Goal: Task Accomplishment & Management: Complete application form

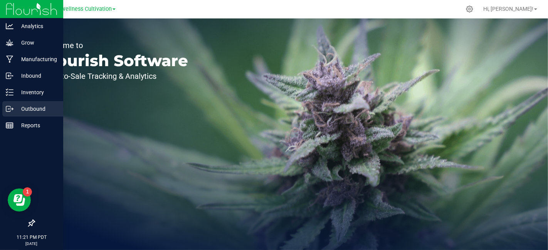
click at [16, 107] on p "Outbound" at bounding box center [36, 108] width 46 height 9
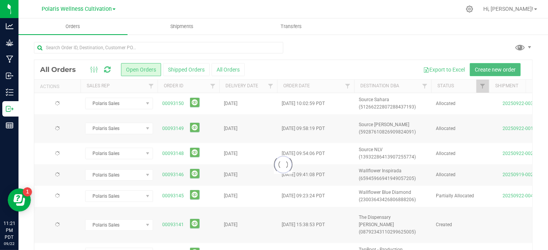
click at [481, 70] on span "Create new order" at bounding box center [495, 70] width 41 height 6
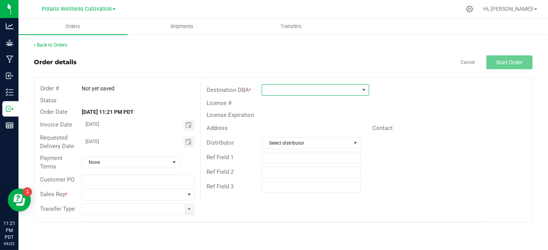
click at [295, 94] on span at bounding box center [310, 90] width 97 height 11
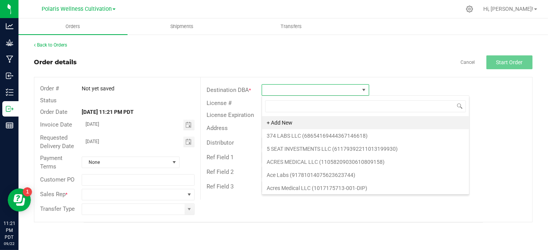
scroll to position [11, 108]
type input "jardin"
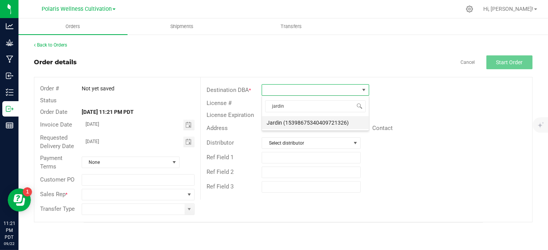
click at [306, 121] on li "Jardin (15398675340409721326)" at bounding box center [315, 122] width 107 height 13
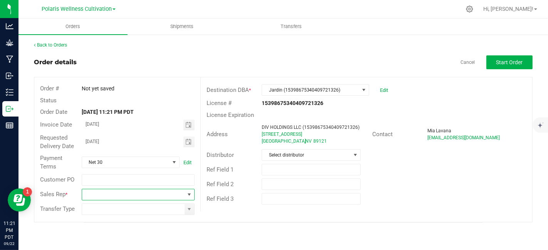
click at [187, 198] on span at bounding box center [189, 194] width 10 height 11
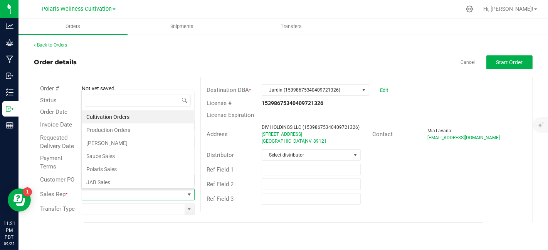
scroll to position [11, 111]
click at [154, 169] on li "Polaris Sales" at bounding box center [138, 169] width 112 height 13
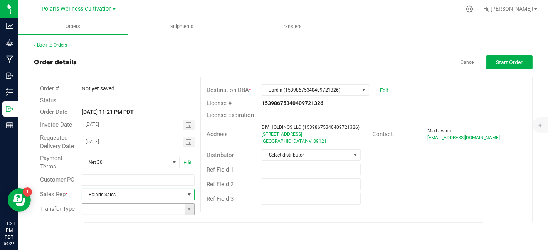
click at [188, 212] on span at bounding box center [189, 209] width 10 height 11
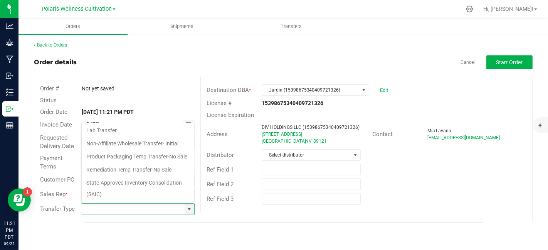
scroll to position [84, 0]
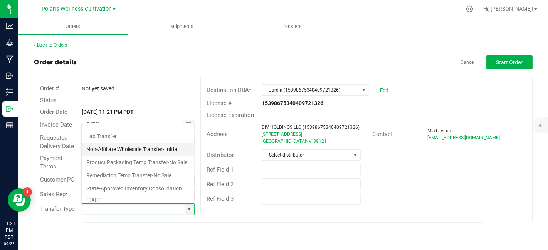
click at [162, 149] on li "Non-Affiliate Wholesale Transfer- Initial" at bounding box center [138, 149] width 112 height 13
type input "Non-Affiliate Wholesale Transfer- Initial"
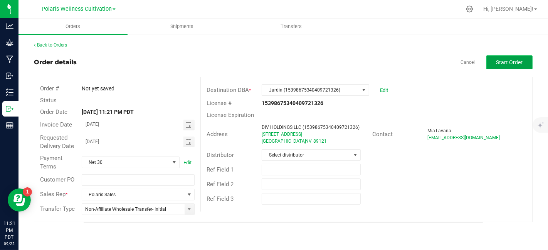
click at [522, 66] on button "Start Order" at bounding box center [509, 62] width 46 height 14
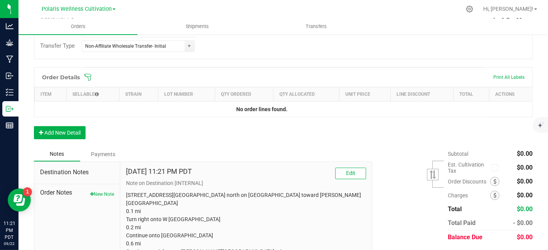
scroll to position [194, 0]
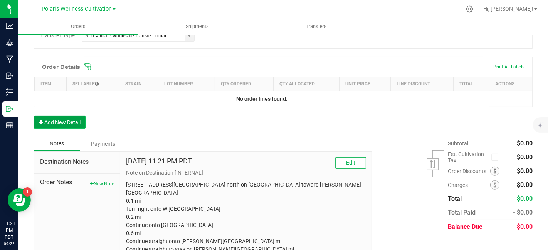
click at [79, 122] on button "Add New Detail" at bounding box center [60, 122] width 52 height 13
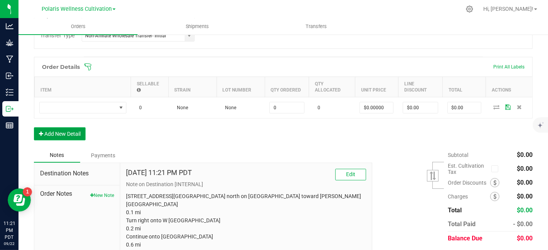
click at [75, 131] on button "Add New Detail" at bounding box center [60, 133] width 52 height 13
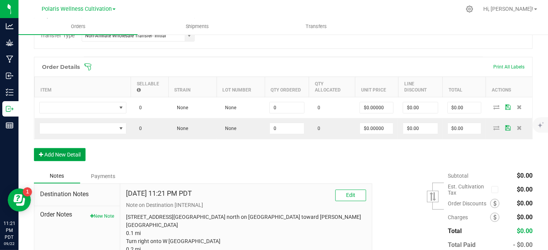
click at [82, 151] on button "Add New Detail" at bounding box center [60, 154] width 52 height 13
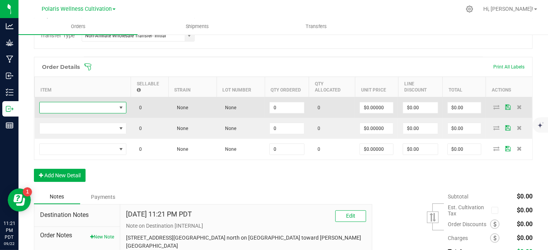
click at [111, 107] on span "NO DATA FOUND" at bounding box center [78, 107] width 77 height 11
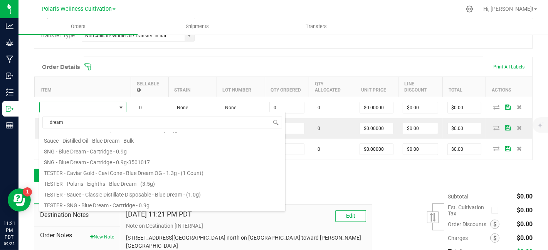
scroll to position [0, 0]
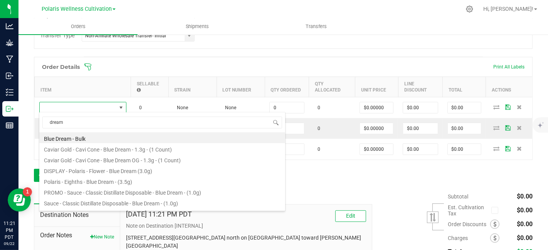
drag, startPoint x: 79, startPoint y: 120, endPoint x: 33, endPoint y: 119, distance: 46.2
click at [33, 119] on body "Analytics Grow Manufacturing Inbound Inventory Outbound Reports 11:21 PM PDT [D…" at bounding box center [274, 125] width 548 height 250
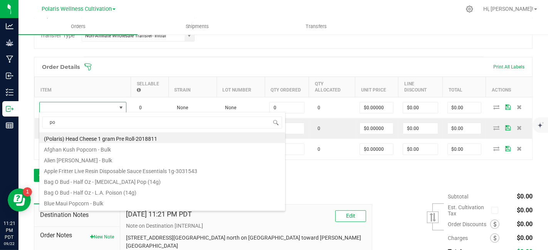
type input "p"
type input "dream"
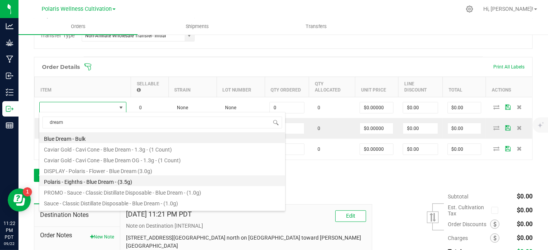
click at [79, 181] on li "Polaris - Eighths - Blue Dream - (3.5g)" at bounding box center [162, 181] width 246 height 11
type input "0 ea"
type input "$23.92000"
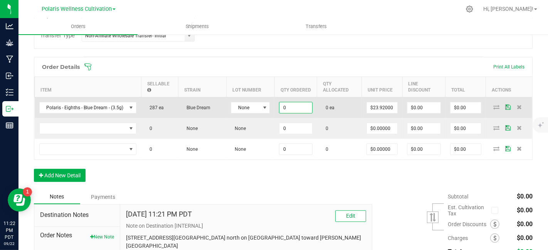
click at [292, 108] on input "0" at bounding box center [295, 107] width 32 height 11
type input "65 ea"
type input "$1,554.80"
click at [262, 105] on span at bounding box center [265, 108] width 6 height 6
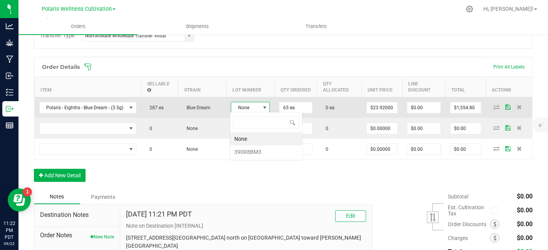
scroll to position [11, 39]
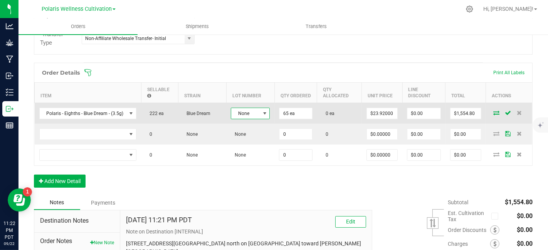
click at [266, 112] on span at bounding box center [265, 113] width 10 height 11
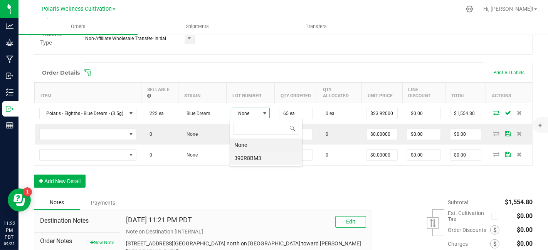
click at [256, 156] on li "390R8BM3" at bounding box center [266, 158] width 72 height 13
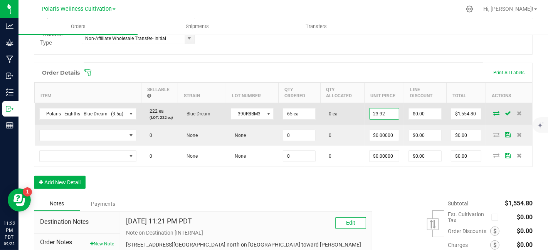
click at [390, 115] on input "23.92" at bounding box center [383, 114] width 29 height 11
type input "$12.50000"
type input "0"
type input "$812.50"
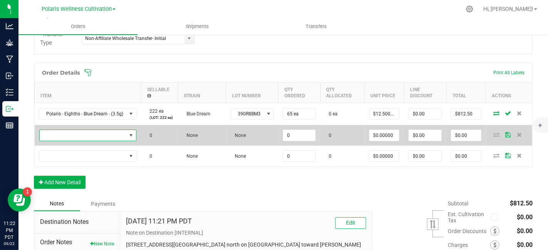
click at [115, 138] on span "NO DATA FOUND" at bounding box center [83, 135] width 87 height 11
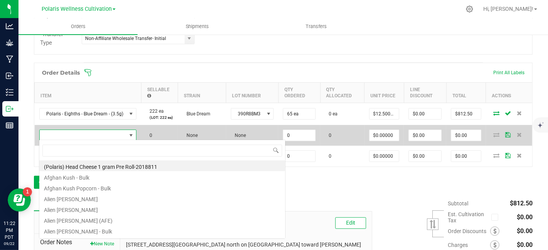
scroll to position [11, 96]
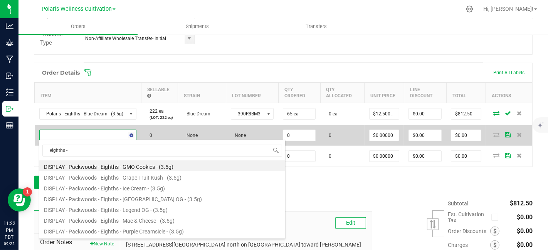
type input "eighths - h"
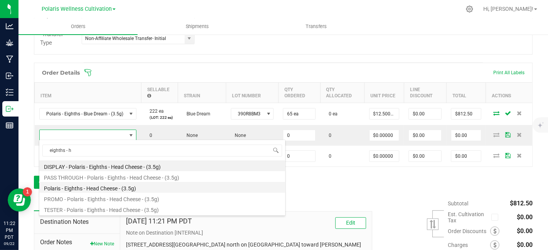
click at [127, 187] on li "Polaris - Eighths - Head Cheese - (3.5g)" at bounding box center [162, 187] width 246 height 11
type input "0 ea"
type input "$23.92000"
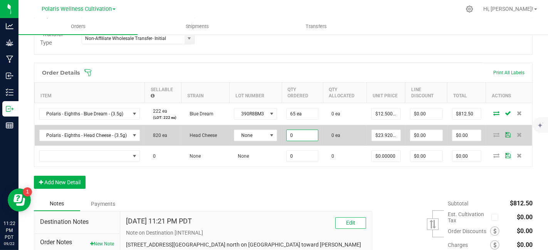
click at [299, 130] on input "0" at bounding box center [302, 135] width 31 height 11
type input "65 ea"
type input "$1,554.80"
click at [270, 134] on span at bounding box center [271, 135] width 6 height 6
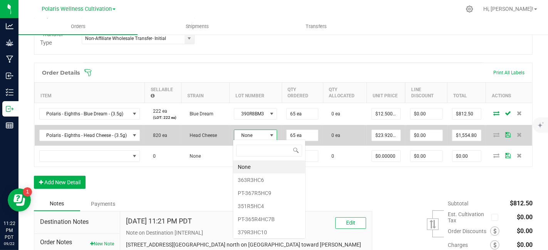
scroll to position [11, 43]
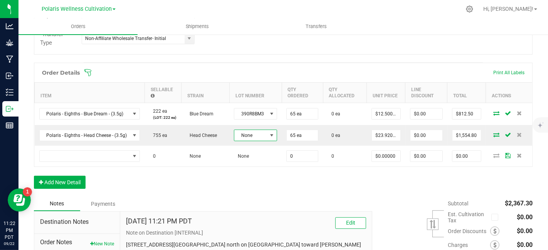
click at [270, 134] on span at bounding box center [271, 135] width 6 height 6
click at [262, 228] on li "379R3HC13" at bounding box center [269, 234] width 72 height 13
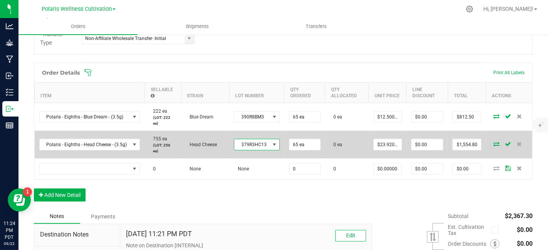
click at [275, 143] on span at bounding box center [275, 144] width 10 height 11
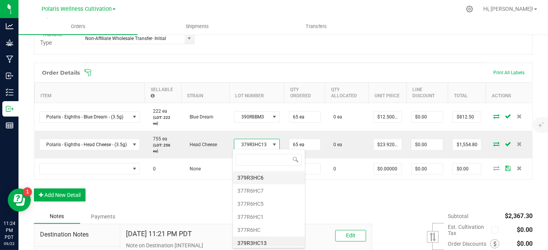
click at [265, 174] on li "379R3HC6" at bounding box center [269, 177] width 72 height 13
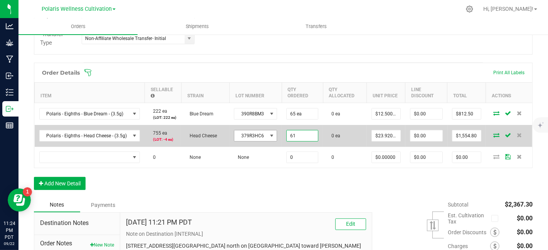
type input "61 ea"
type input "23.92"
type input "$1,459.12"
click at [390, 134] on input "23.92" at bounding box center [386, 136] width 29 height 11
type input "$12.50000"
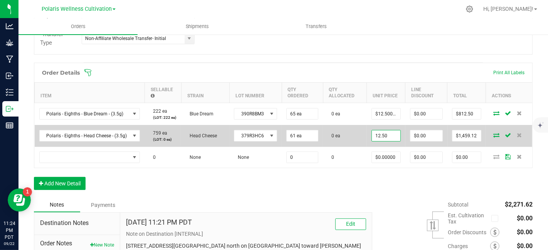
type input "0"
type input "$762.50"
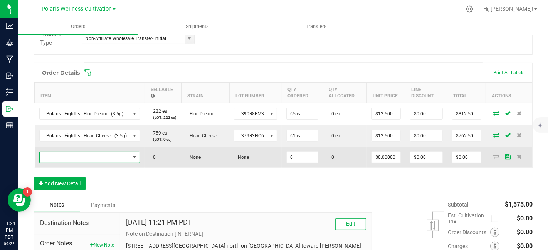
click at [109, 156] on span "NO DATA FOUND" at bounding box center [85, 157] width 91 height 11
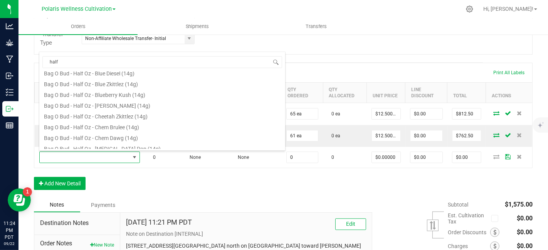
scroll to position [0, 0]
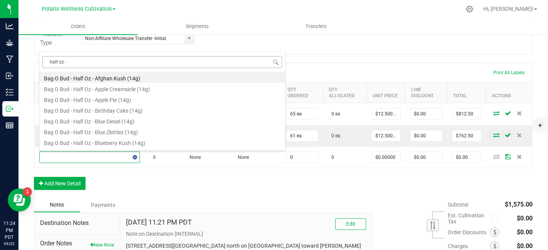
type input "half oz - h"
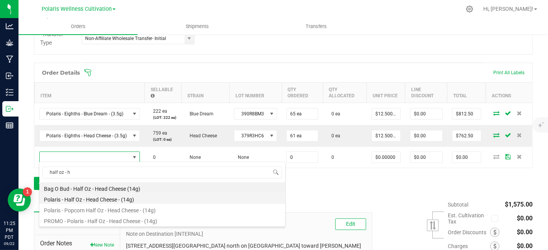
click at [115, 201] on li "Polaris - Half Oz - Head Cheese - (14g)" at bounding box center [162, 198] width 246 height 11
type input "0 ea"
type input "$45.00000"
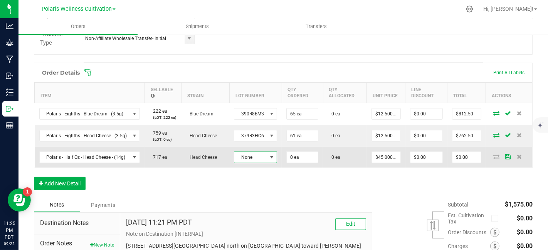
click at [270, 152] on span at bounding box center [272, 157] width 10 height 11
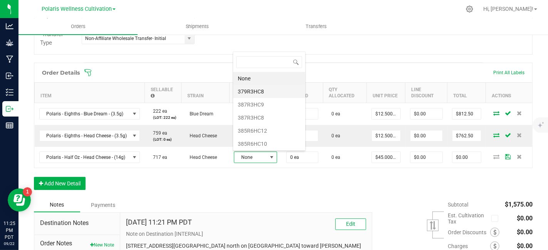
click at [264, 89] on li "379R3HC8" at bounding box center [269, 91] width 72 height 13
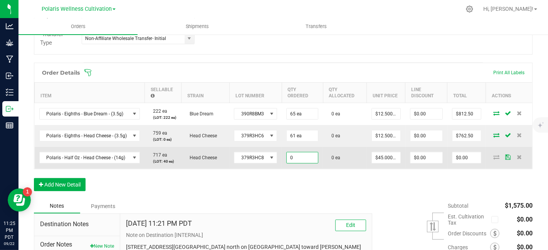
click at [300, 157] on input "0" at bounding box center [302, 158] width 31 height 11
type input "40 ea"
type input "45"
type input "$1,800.00"
click at [393, 156] on input "45" at bounding box center [386, 158] width 29 height 11
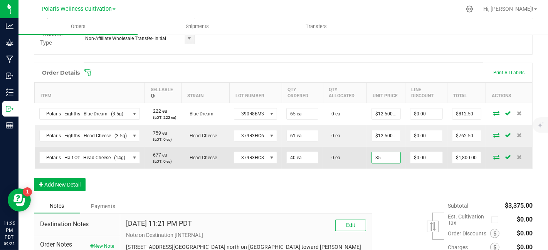
type input "$35.00000"
type input "0"
type input "$1,400.00"
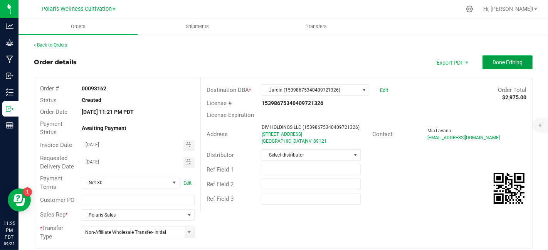
click at [504, 66] on button "Done Editing" at bounding box center [507, 62] width 50 height 14
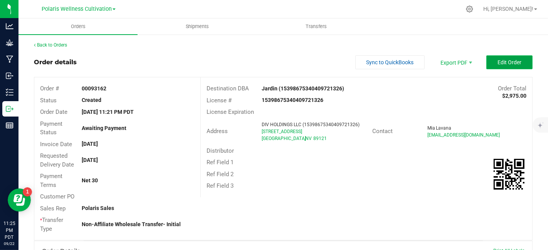
drag, startPoint x: 504, startPoint y: 66, endPoint x: 503, endPoint y: 62, distance: 4.3
click at [503, 62] on button "Edit Order" at bounding box center [509, 62] width 46 height 14
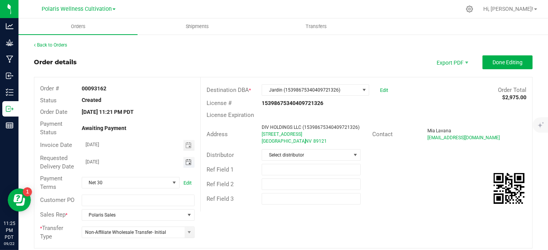
click at [188, 161] on span "Toggle calendar" at bounding box center [188, 162] width 6 height 6
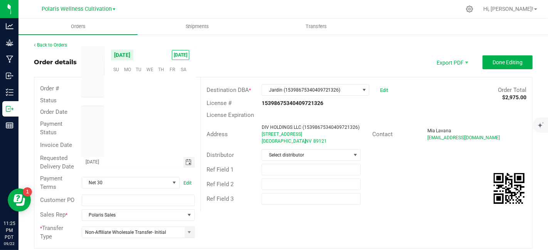
scroll to position [124908, 0]
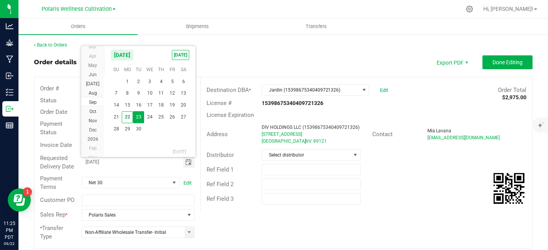
click at [138, 116] on span "23" at bounding box center [138, 117] width 11 height 12
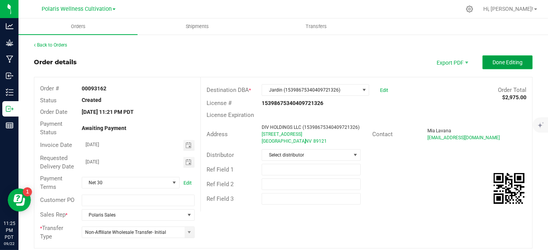
click at [499, 59] on span "Done Editing" at bounding box center [507, 62] width 30 height 6
